Goal: Transaction & Acquisition: Obtain resource

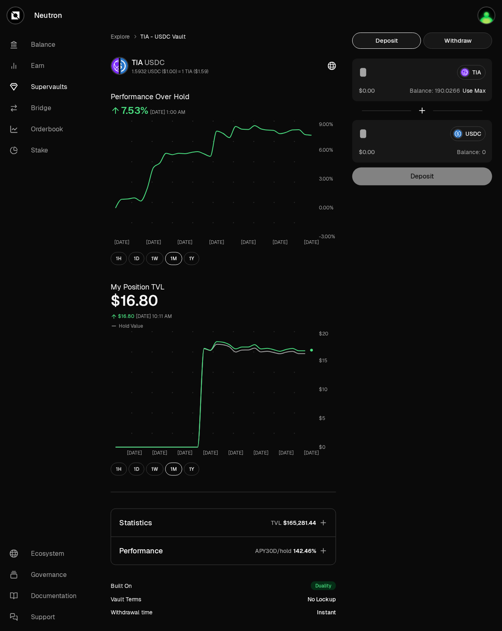
click at [444, 44] on button "Withdraw" at bounding box center [457, 41] width 69 height 16
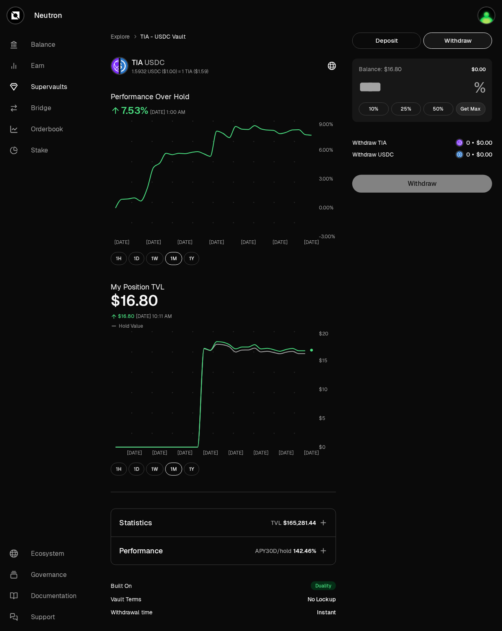
click at [472, 109] on button "Get Max" at bounding box center [471, 108] width 30 height 13
type input "***"
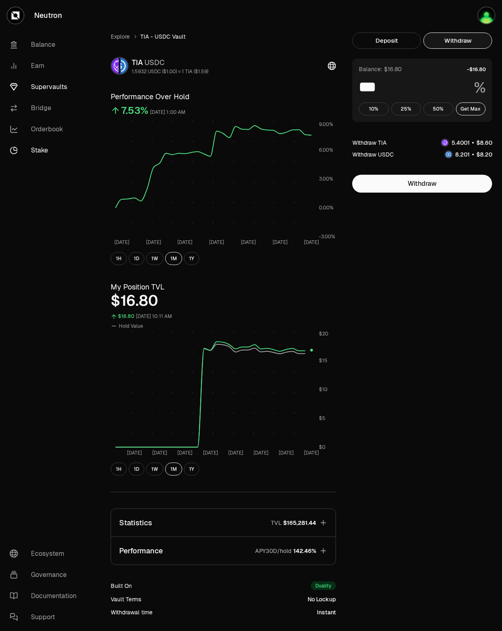
click at [41, 150] on link "Stake" at bounding box center [45, 150] width 85 height 21
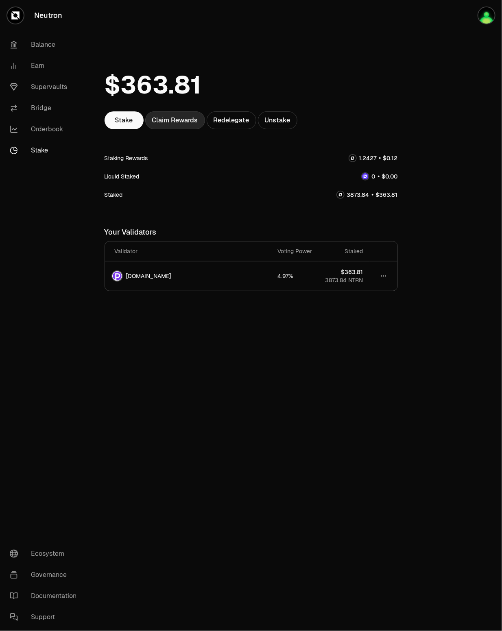
click at [167, 117] on div "Claim Rewards" at bounding box center [175, 120] width 60 height 18
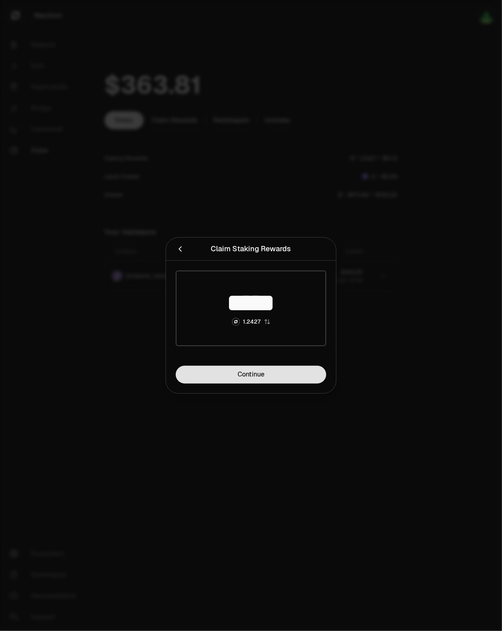
click at [266, 379] on link "Continue" at bounding box center [251, 375] width 150 height 18
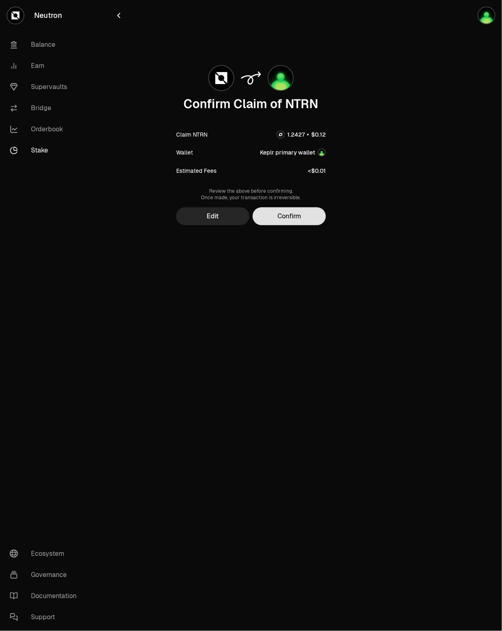
click at [297, 223] on button "Confirm" at bounding box center [288, 216] width 73 height 18
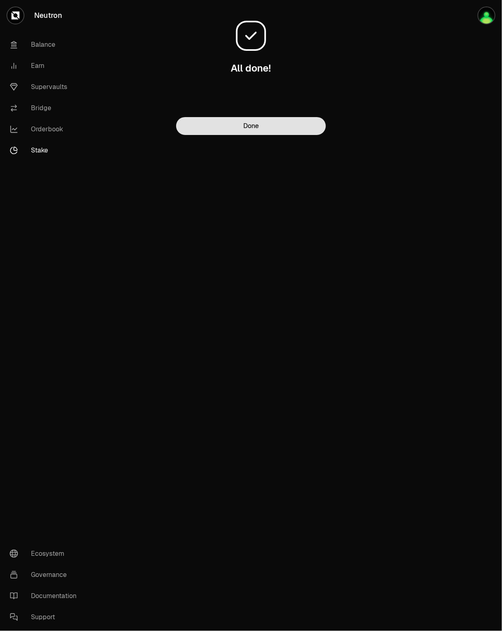
click at [263, 125] on button "Done" at bounding box center [251, 126] width 150 height 18
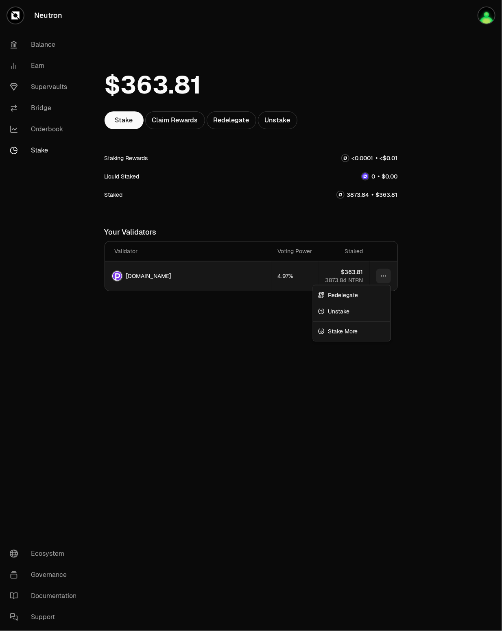
click at [389, 277] on html "Neutron Balance Earn Supervaults Bridge Orderbook Stake Ecosystem Governance Do…" at bounding box center [251, 315] width 502 height 631
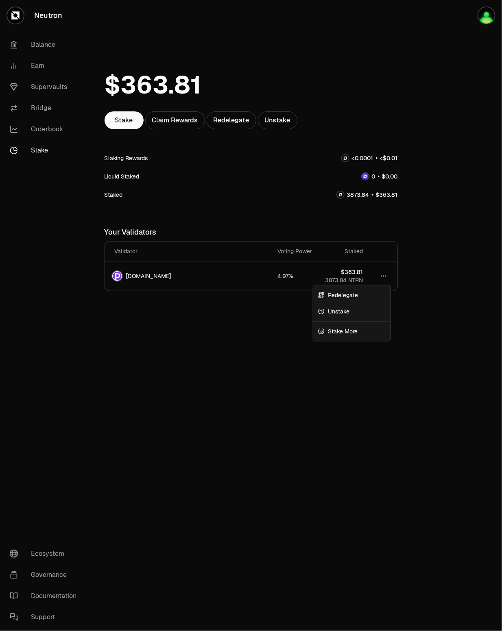
click at [433, 232] on html "Neutron Balance Earn Supervaults Bridge Orderbook Stake Ecosystem Governance Do…" at bounding box center [251, 315] width 502 height 631
click at [244, 22] on div "Stake Claim Rewards Redelegate Unstake Staking Rewards Liquid Staked Staked You…" at bounding box center [251, 178] width 313 height 356
click at [241, 22] on div "Stake Claim Rewards Redelegate Unstake Staking Rewards Liquid Staked Staked You…" at bounding box center [251, 178] width 313 height 356
